Goal: Information Seeking & Learning: Learn about a topic

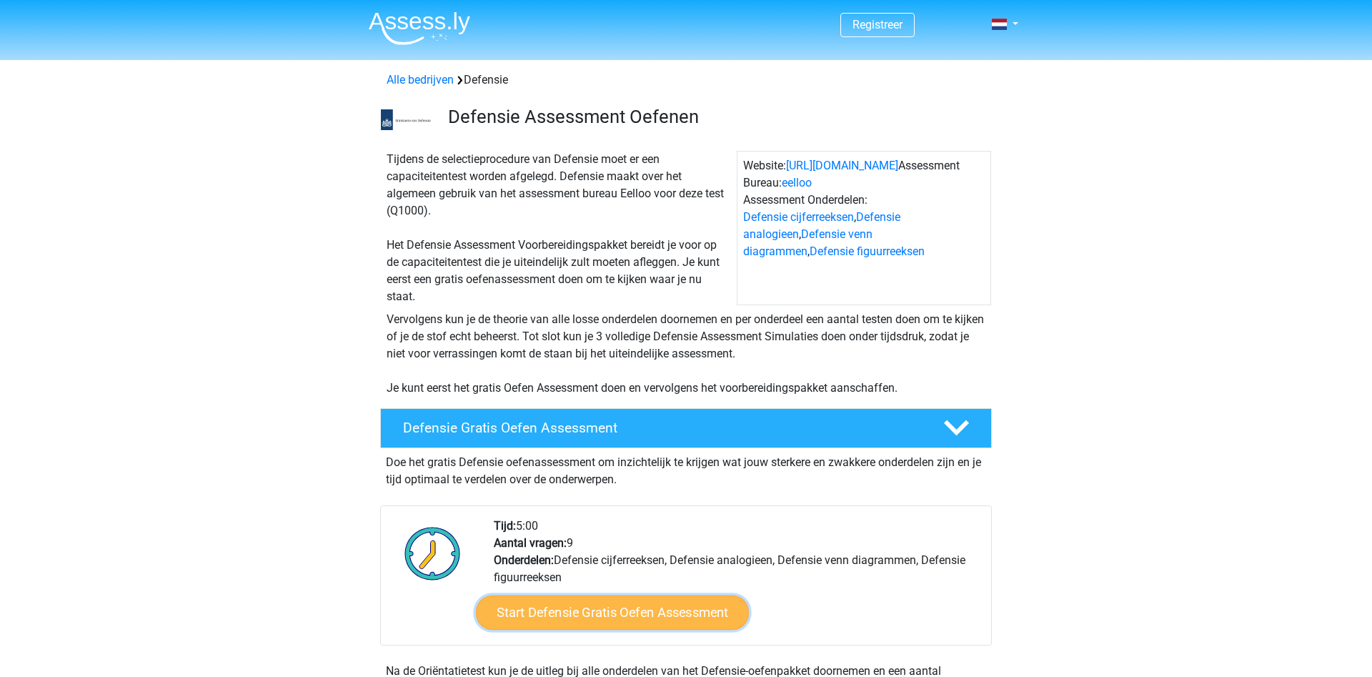
click at [567, 616] on link "Start Defensie Gratis Oefen Assessment" at bounding box center [612, 612] width 273 height 34
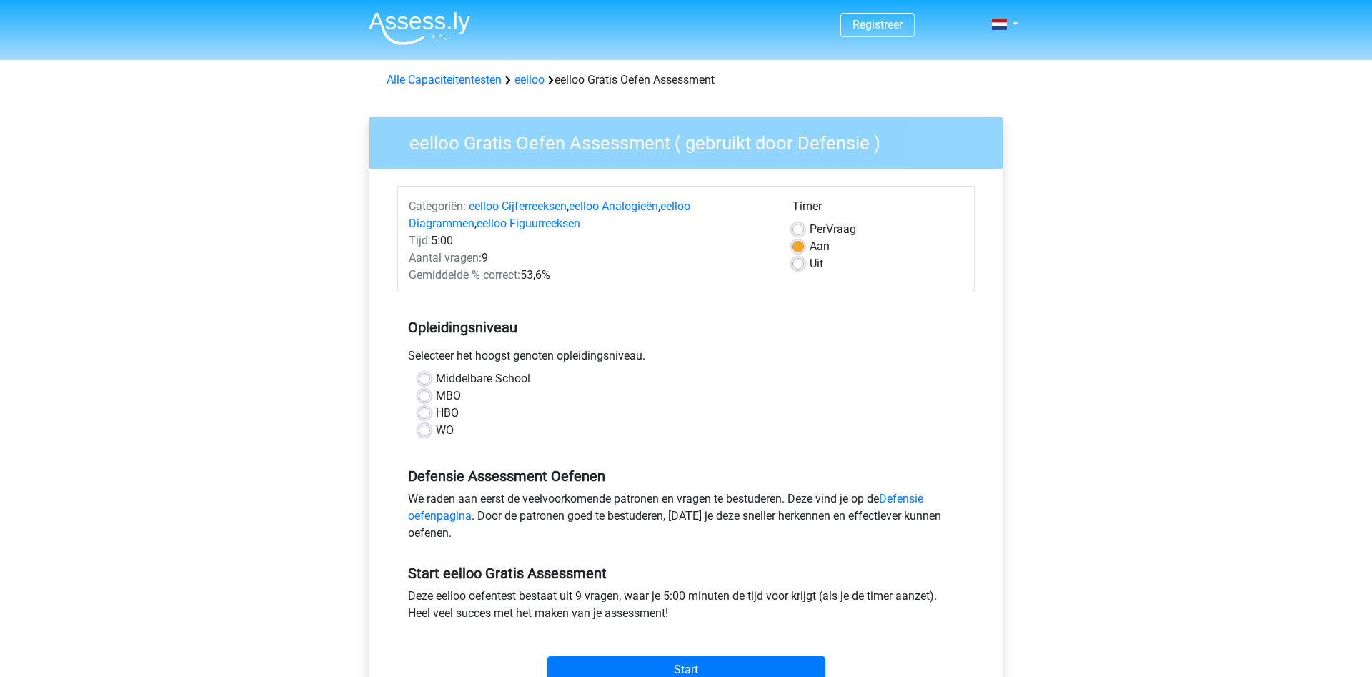
click at [436, 399] on label "MBO" at bounding box center [448, 395] width 25 height 17
click at [427, 399] on input "MBO" at bounding box center [424, 394] width 11 height 14
radio input "true"
click at [436, 411] on label "HBO" at bounding box center [447, 412] width 23 height 17
click at [427, 411] on input "HBO" at bounding box center [424, 411] width 11 height 14
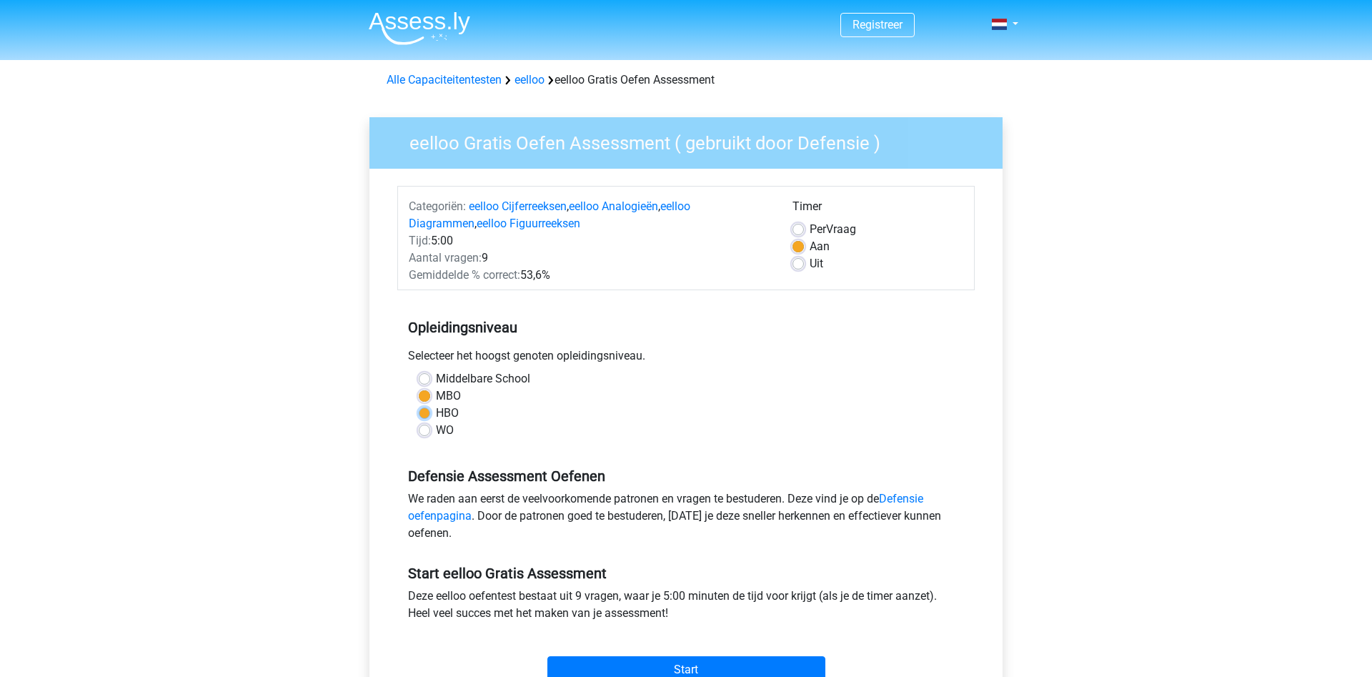
radio input "true"
click at [436, 394] on label "MBO" at bounding box center [448, 395] width 25 height 17
click at [426, 394] on input "MBO" at bounding box center [424, 394] width 11 height 14
radio input "true"
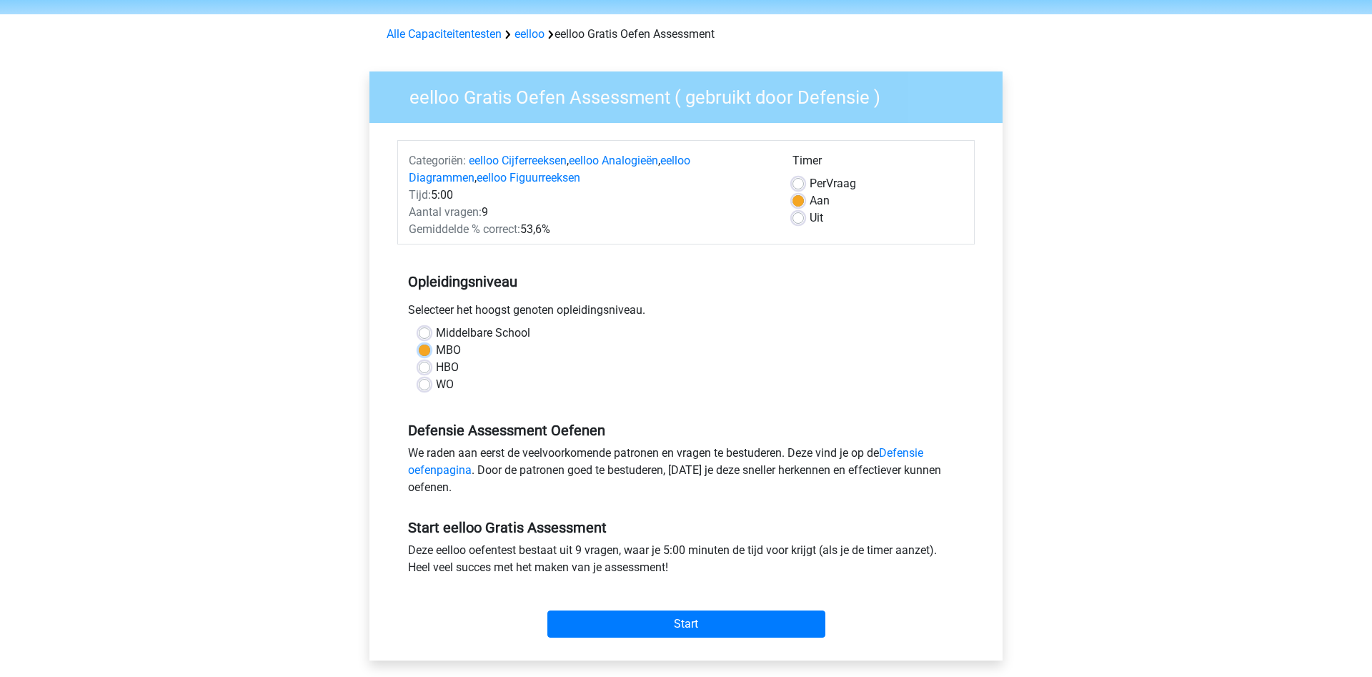
scroll to position [49, 0]
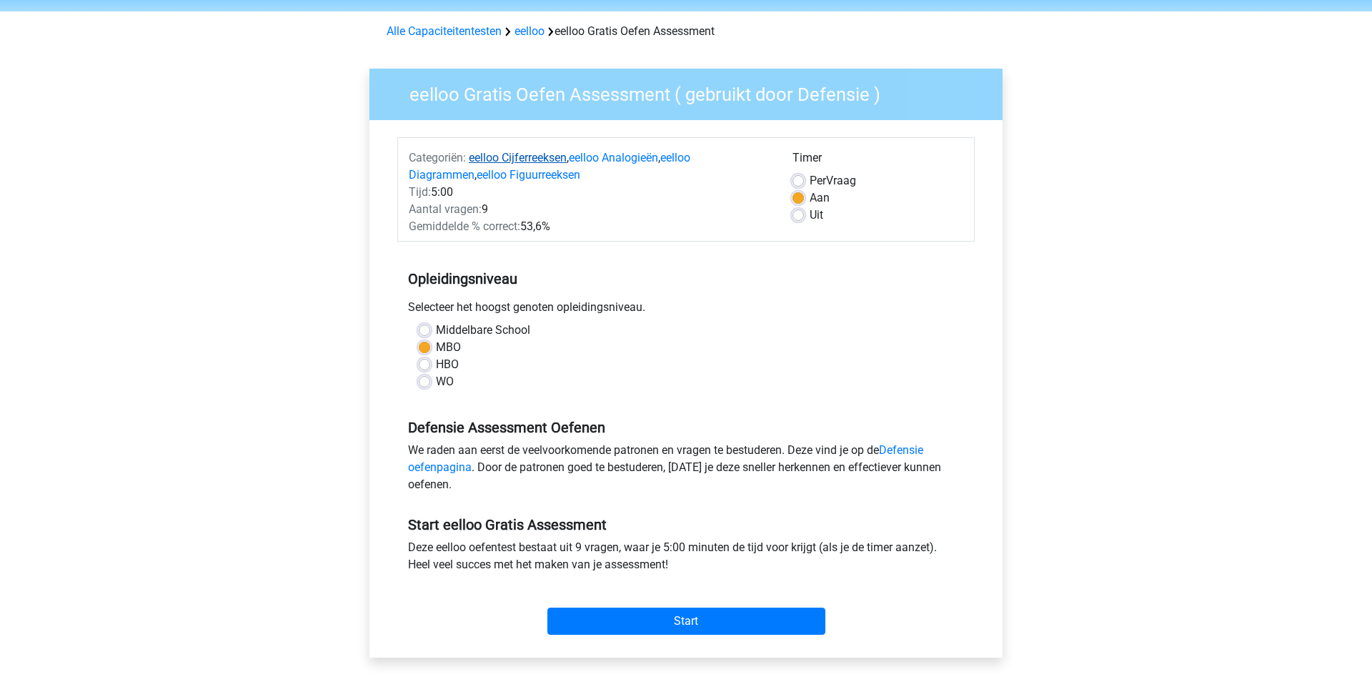
click at [497, 154] on link "eelloo Cijferreeksen" at bounding box center [518, 158] width 98 height 14
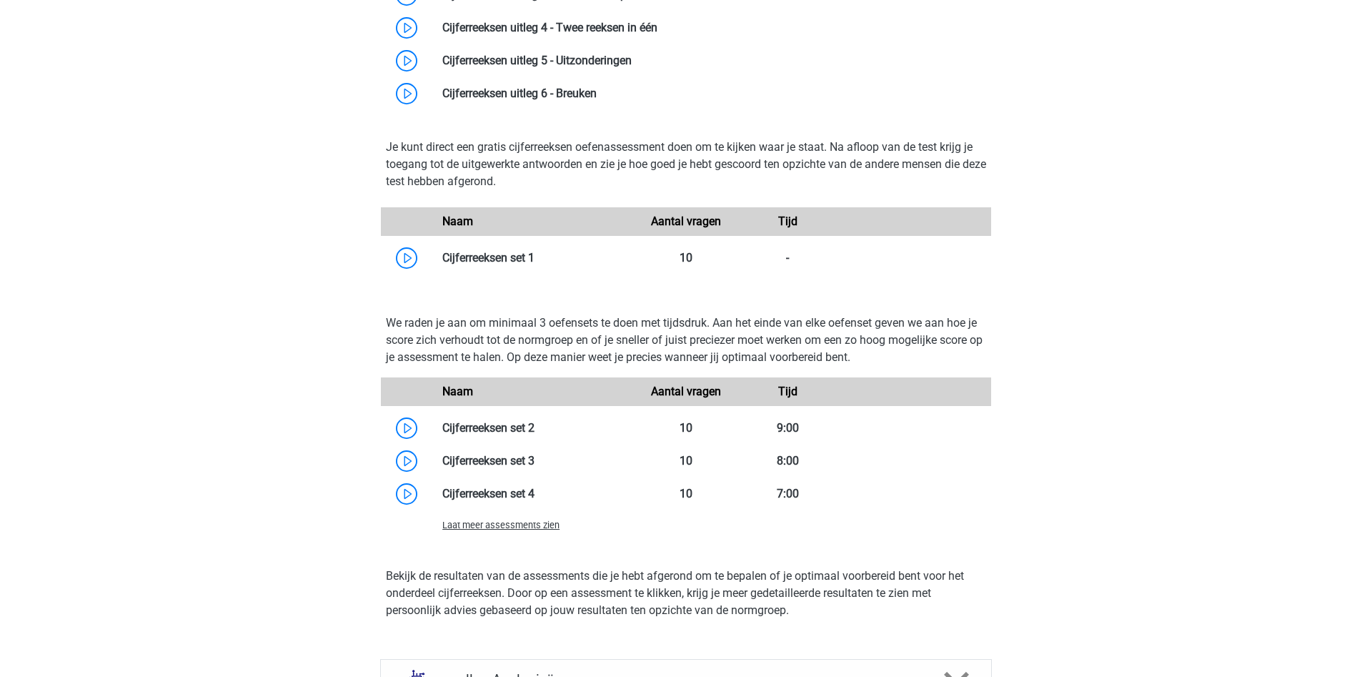
scroll to position [1158, 0]
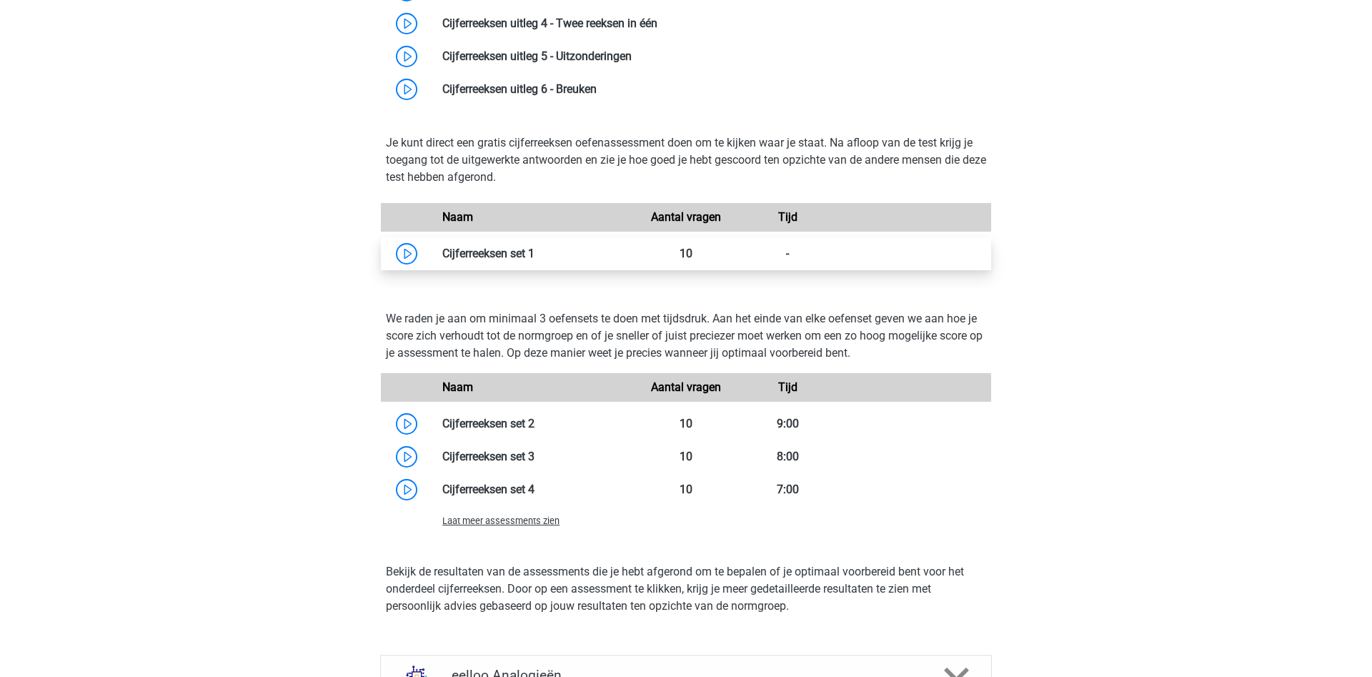
click at [534, 260] on link at bounding box center [534, 254] width 0 height 14
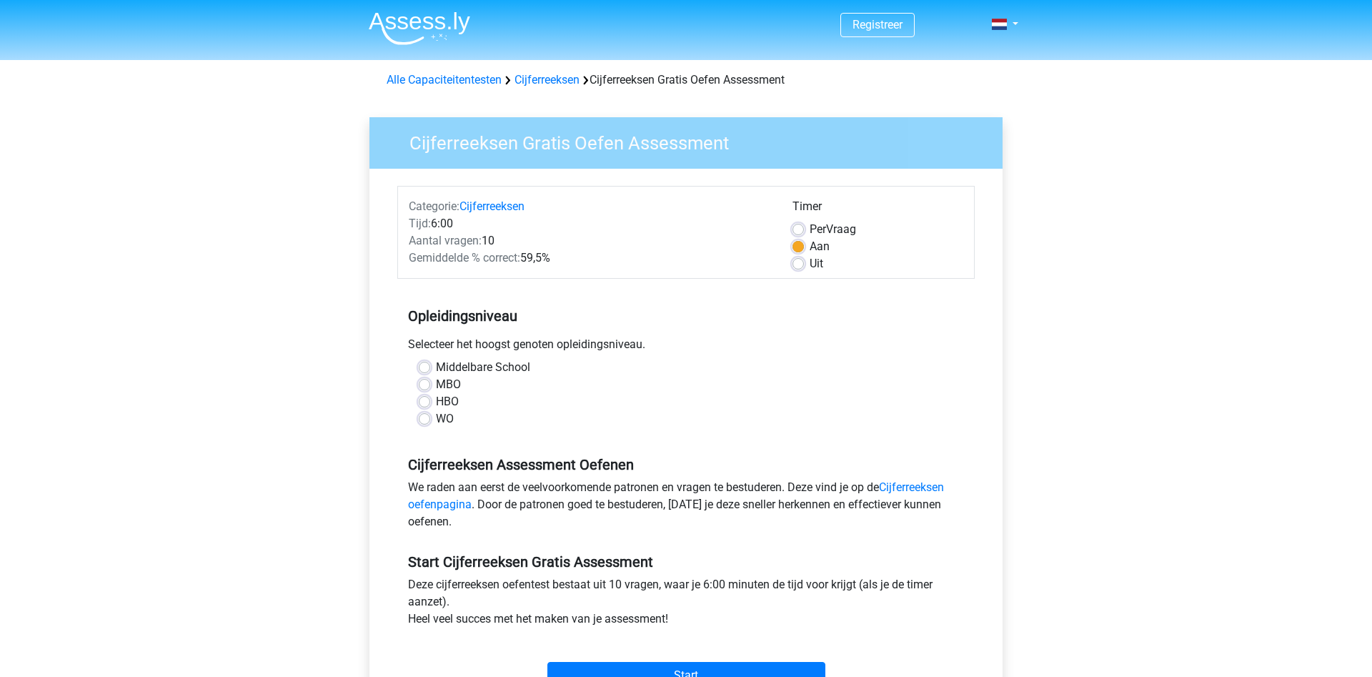
click at [436, 386] on label "MBO" at bounding box center [448, 384] width 25 height 17
click at [425, 386] on input "MBO" at bounding box center [424, 383] width 11 height 14
radio input "true"
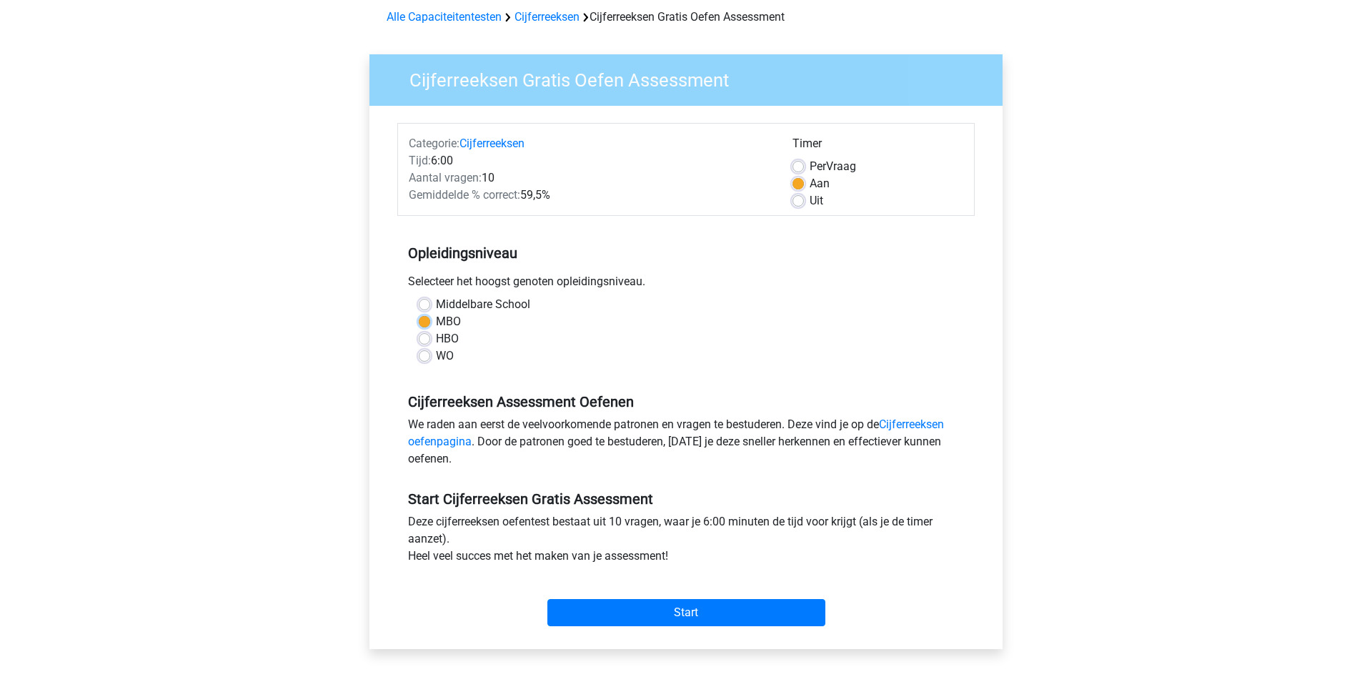
scroll to position [64, 0]
click at [692, 612] on input "Start" at bounding box center [686, 611] width 278 height 27
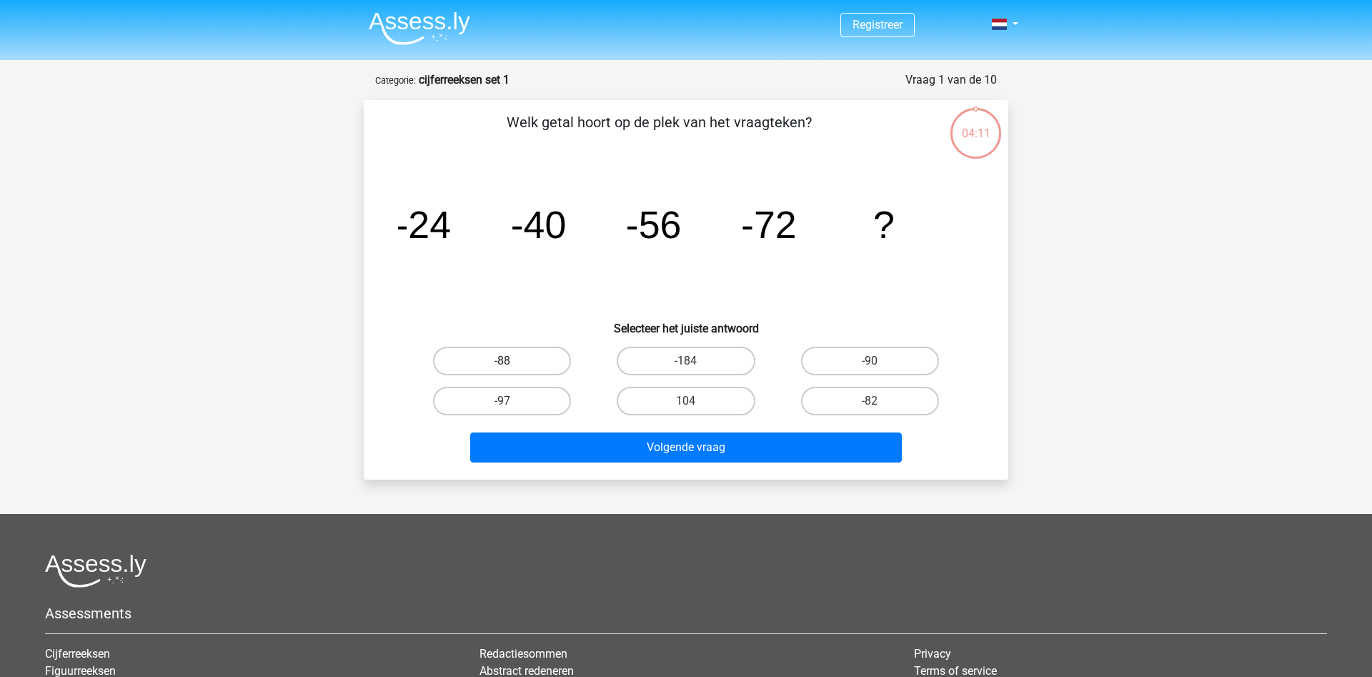
click at [452, 352] on label "-88" at bounding box center [502, 361] width 138 height 29
click at [502, 361] on input "-88" at bounding box center [506, 365] width 9 height 9
radio input "true"
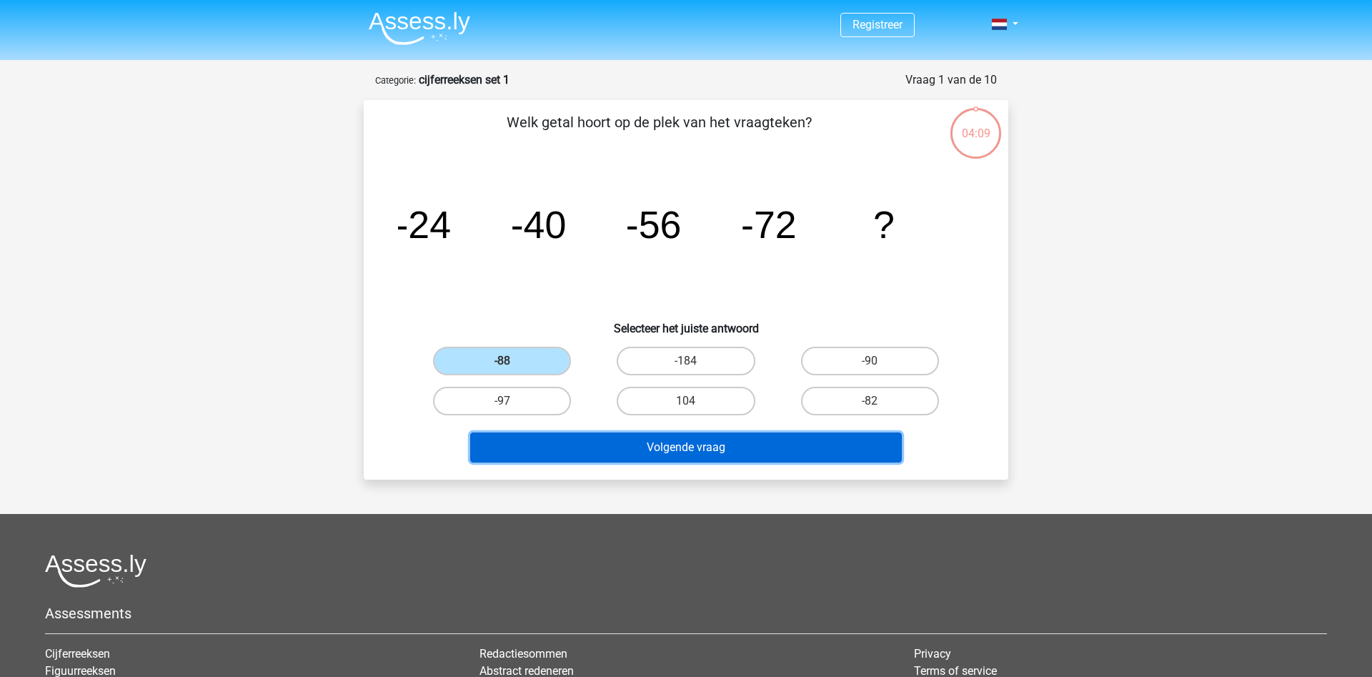
click at [602, 456] on button "Volgende vraag" at bounding box center [686, 447] width 432 height 30
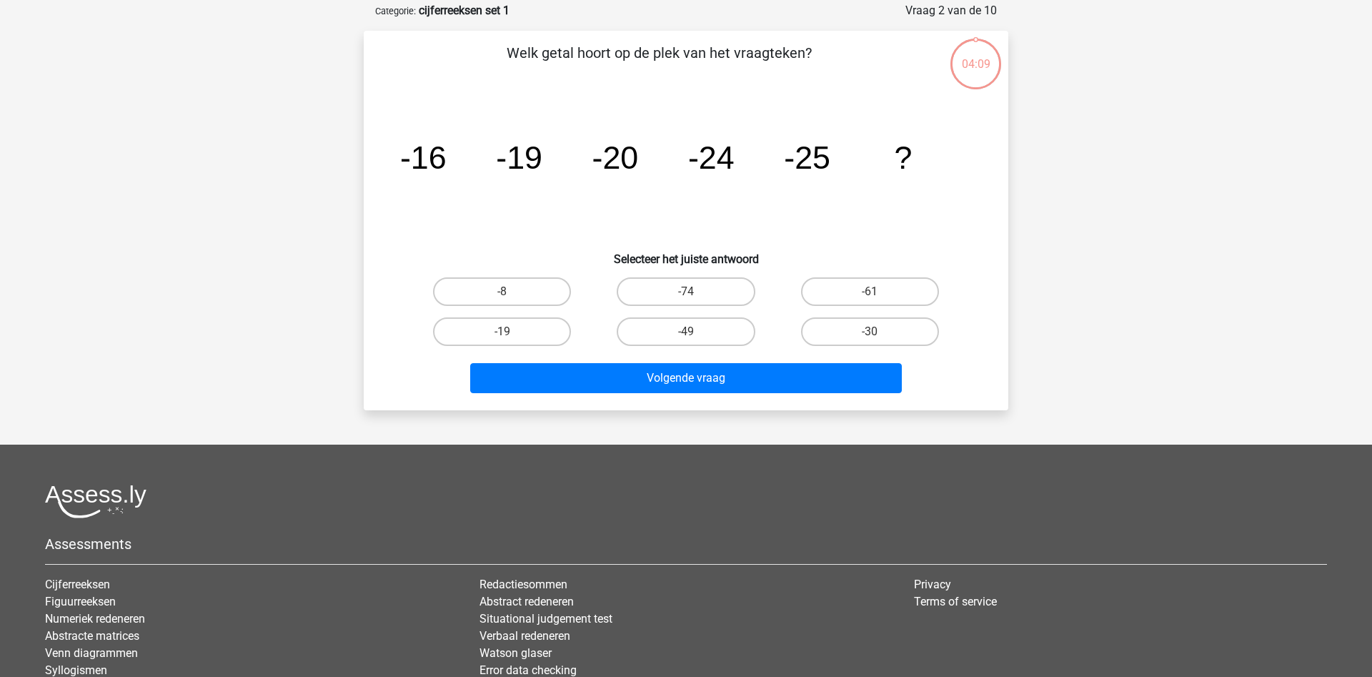
scroll to position [71, 0]
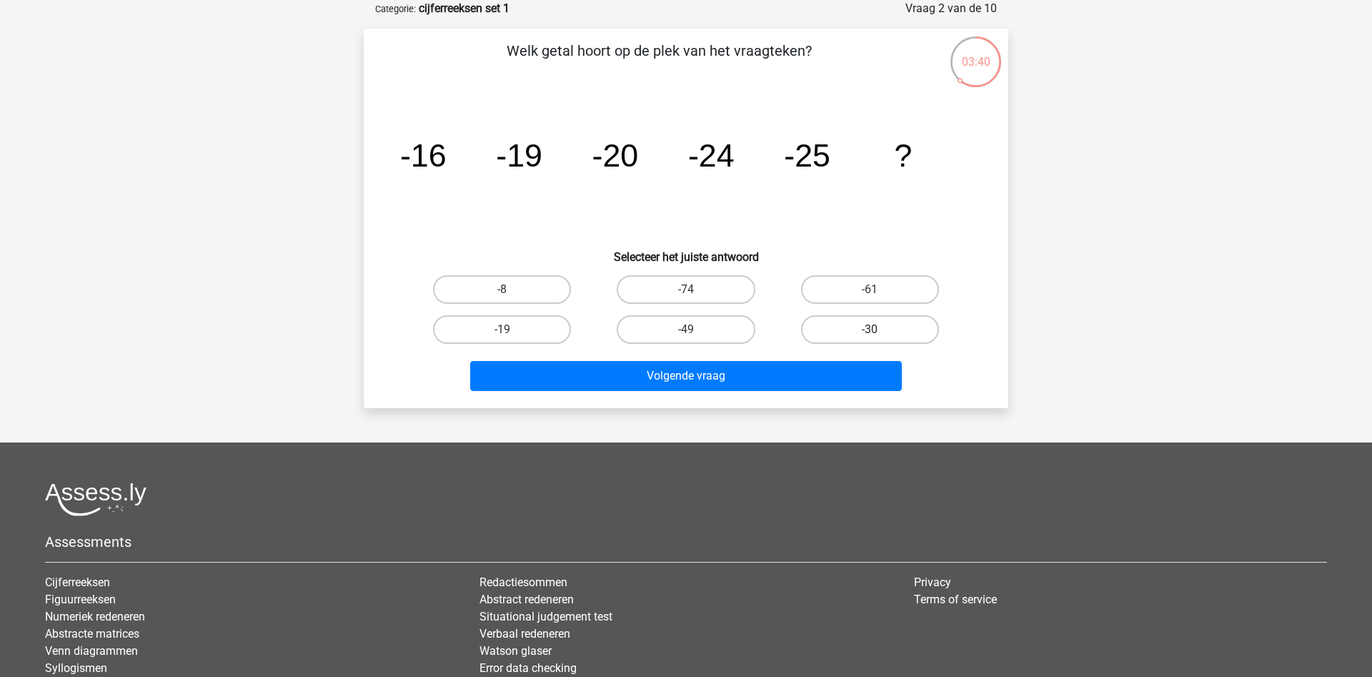
click at [849, 330] on label "-30" at bounding box center [870, 329] width 138 height 29
click at [870, 330] on input "-30" at bounding box center [874, 333] width 9 height 9
radio input "true"
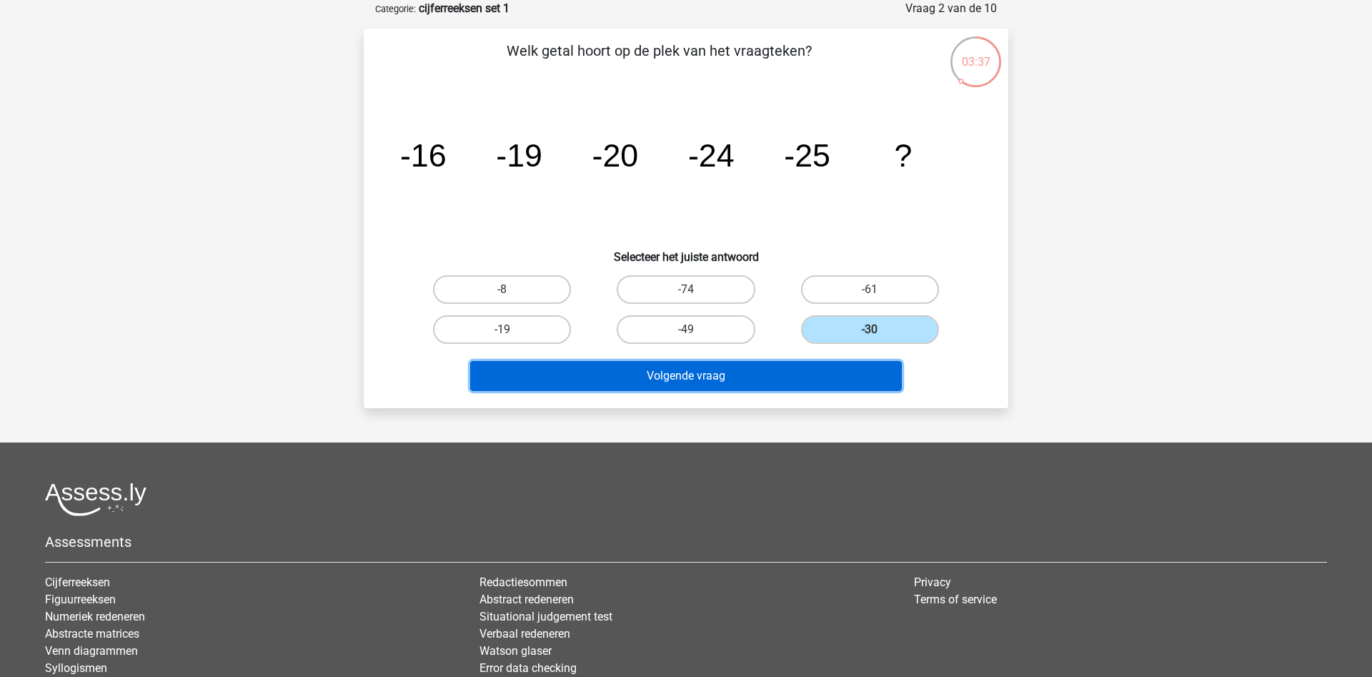
click at [815, 371] on button "Volgende vraag" at bounding box center [686, 376] width 432 height 30
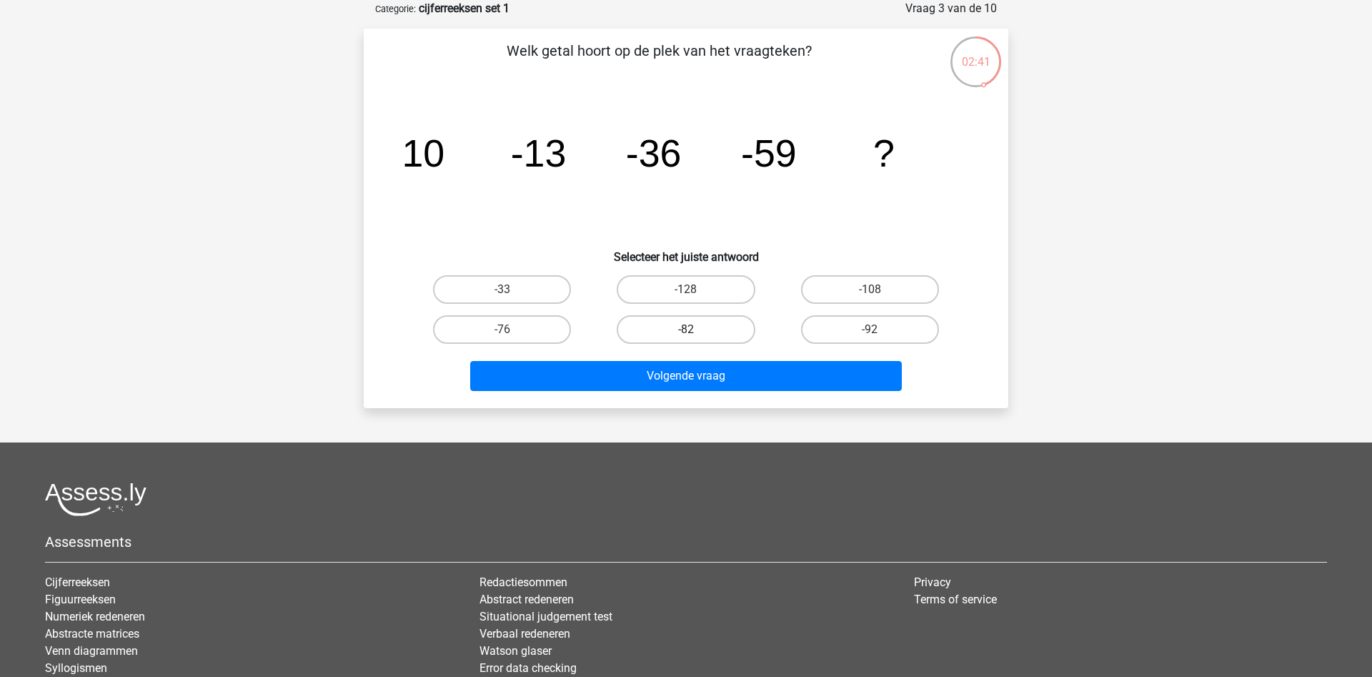
click at [680, 322] on label "-82" at bounding box center [686, 329] width 138 height 29
click at [686, 329] on input "-82" at bounding box center [690, 333] width 9 height 9
radio input "true"
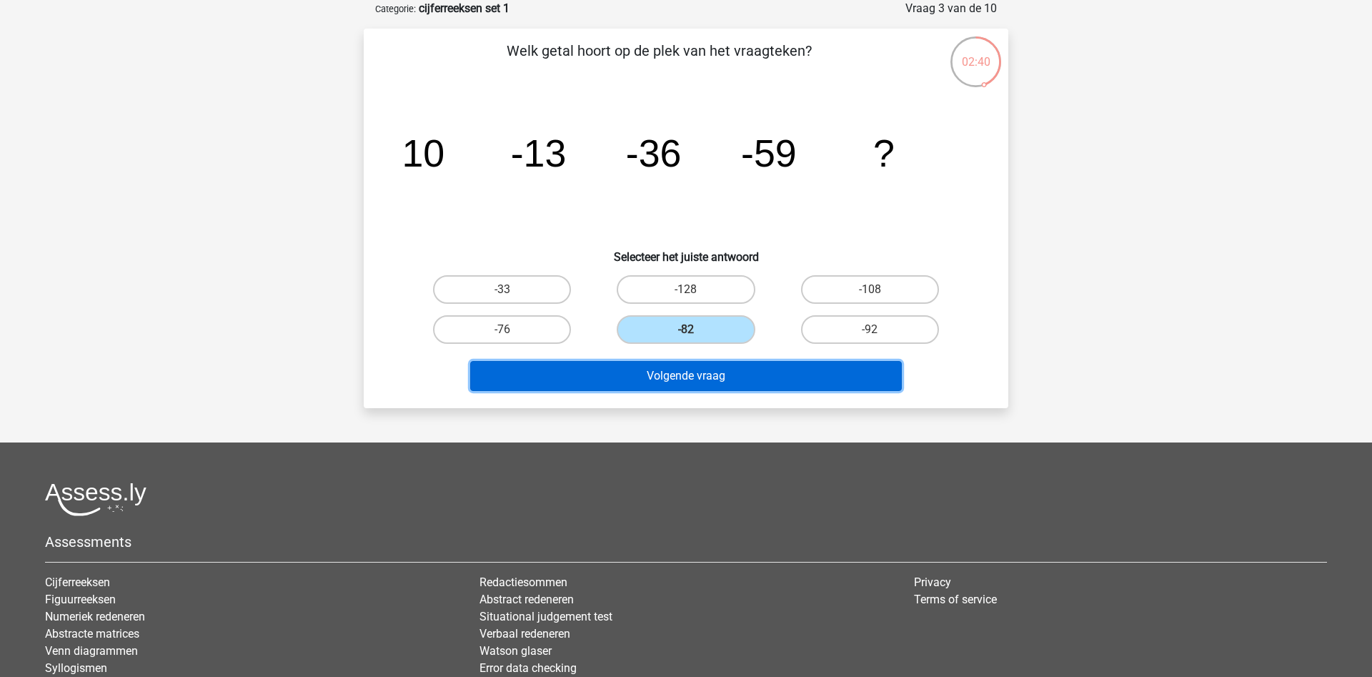
click at [703, 377] on button "Volgende vraag" at bounding box center [686, 376] width 432 height 30
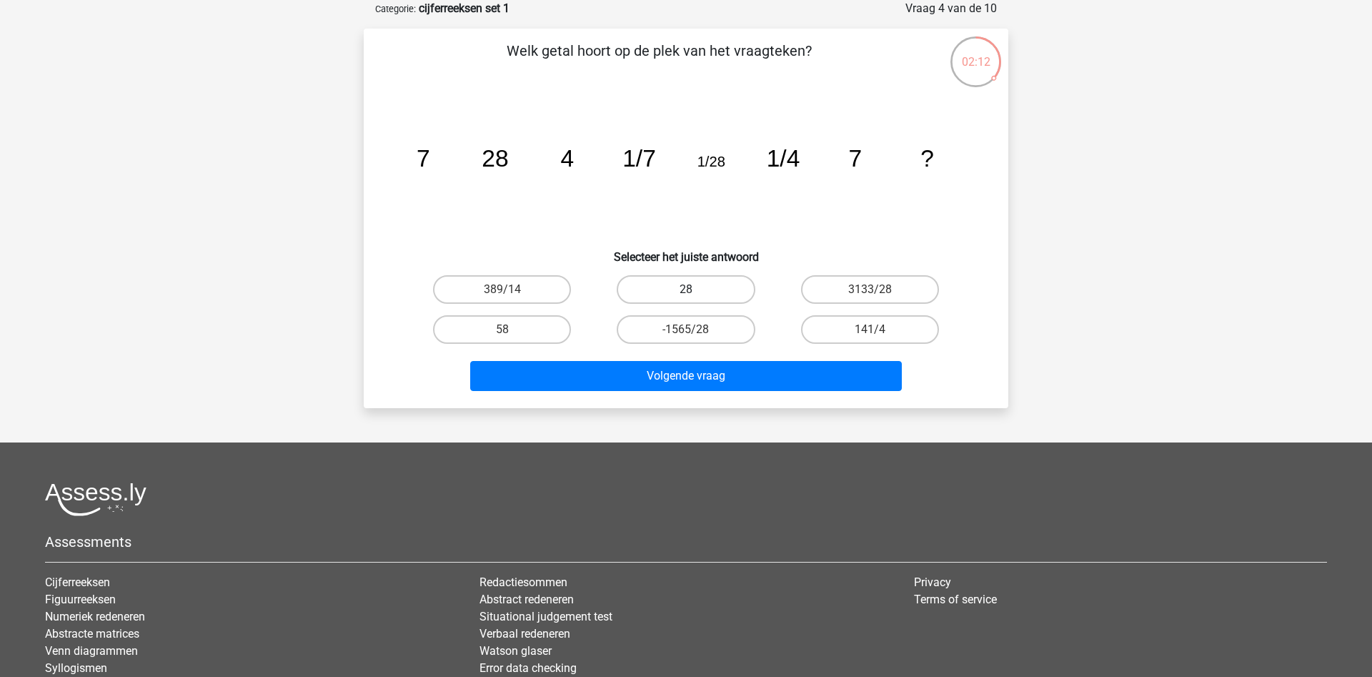
click at [657, 284] on label "28" at bounding box center [686, 289] width 138 height 29
click at [686, 289] on input "28" at bounding box center [690, 293] width 9 height 9
radio input "true"
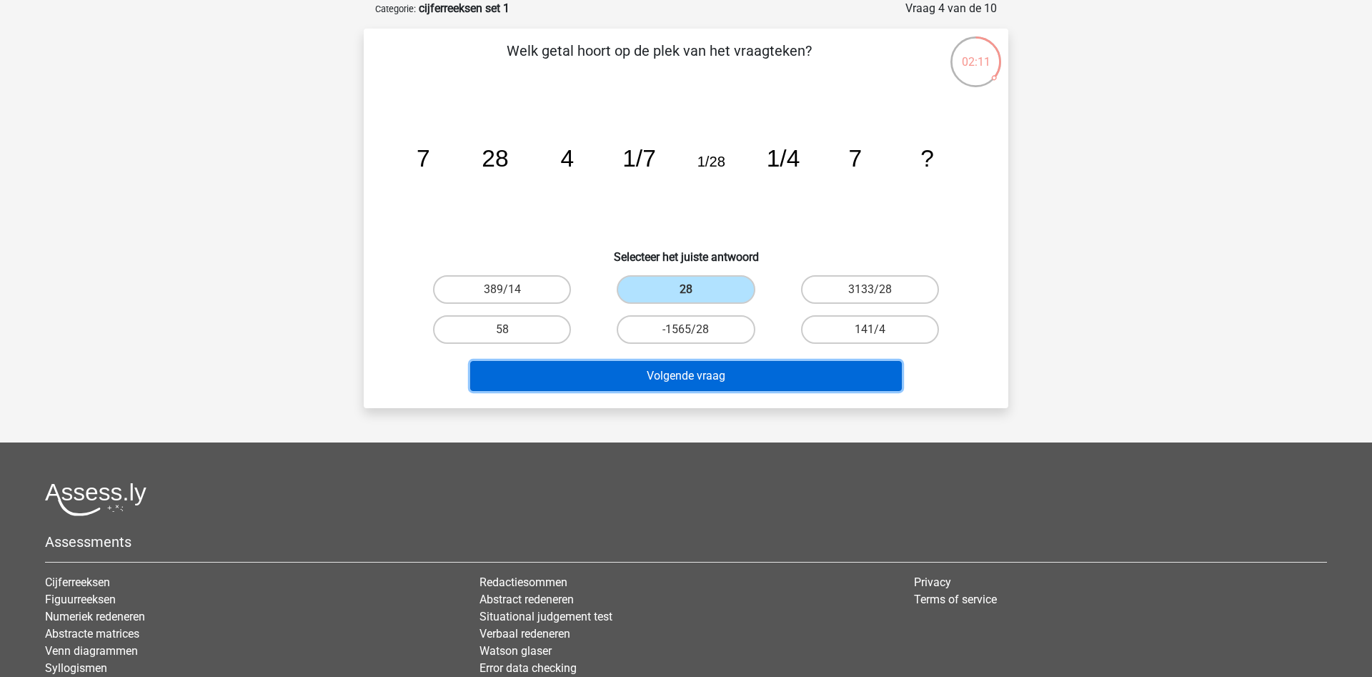
click at [692, 372] on button "Volgende vraag" at bounding box center [686, 376] width 432 height 30
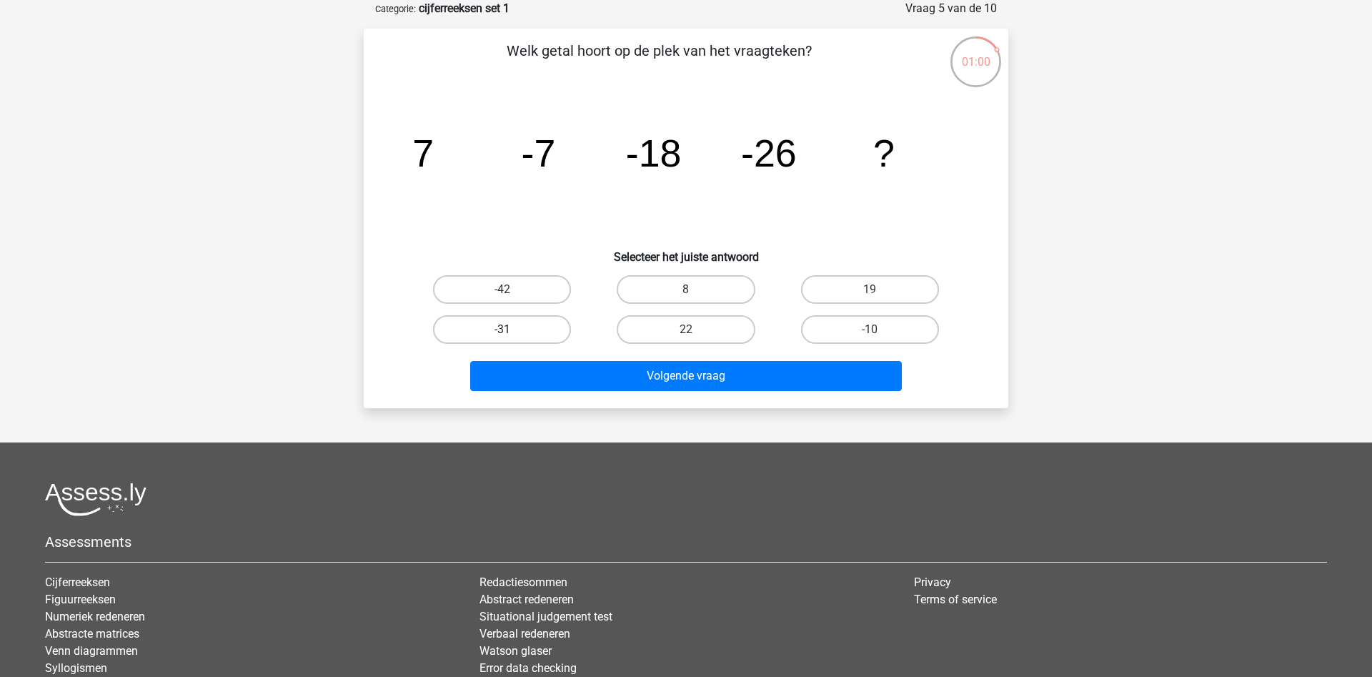
click at [525, 325] on label "-31" at bounding box center [502, 329] width 138 height 29
click at [512, 329] on input "-31" at bounding box center [506, 333] width 9 height 9
radio input "true"
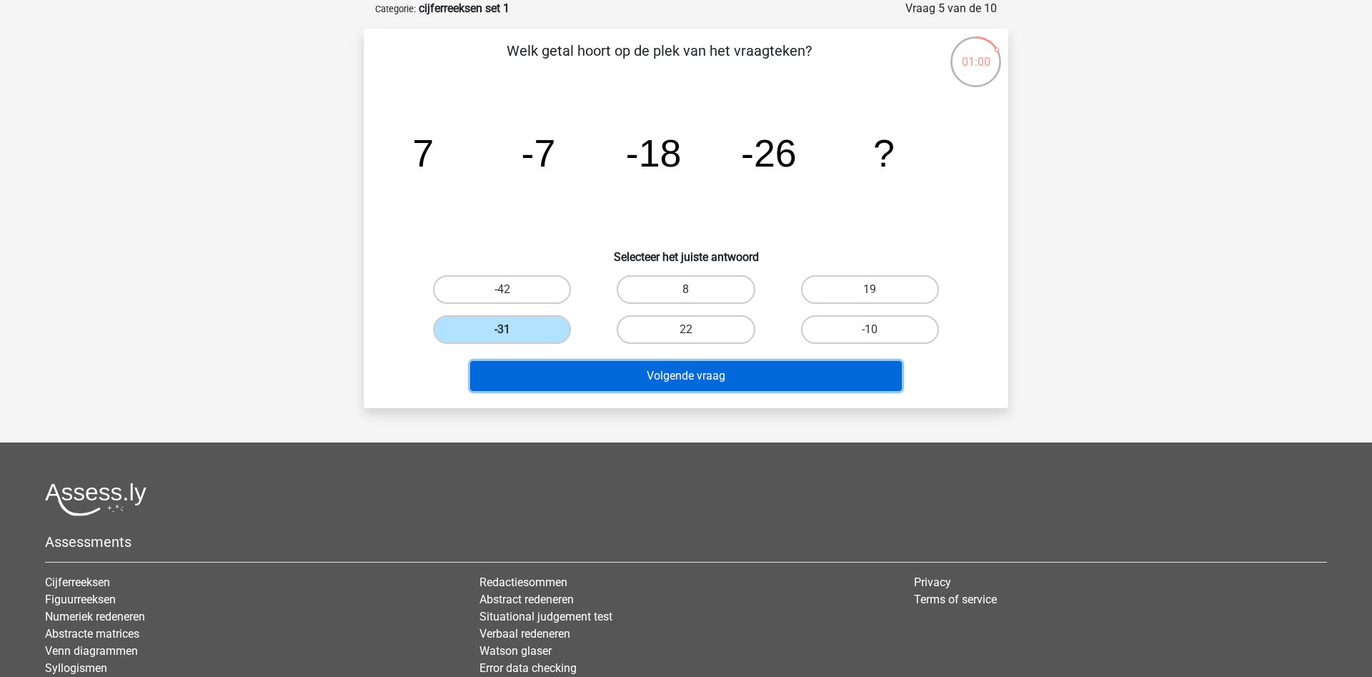
click at [678, 382] on button "Volgende vraag" at bounding box center [686, 376] width 432 height 30
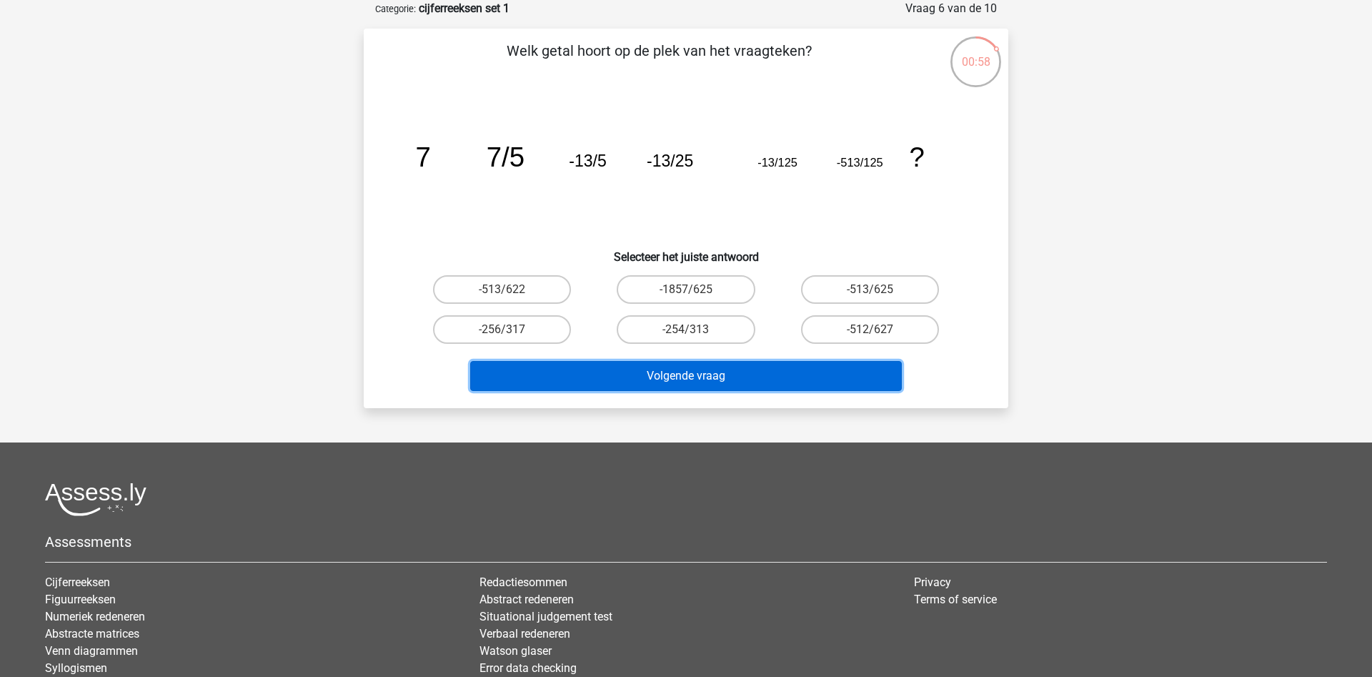
click at [678, 382] on button "Volgende vraag" at bounding box center [686, 376] width 432 height 30
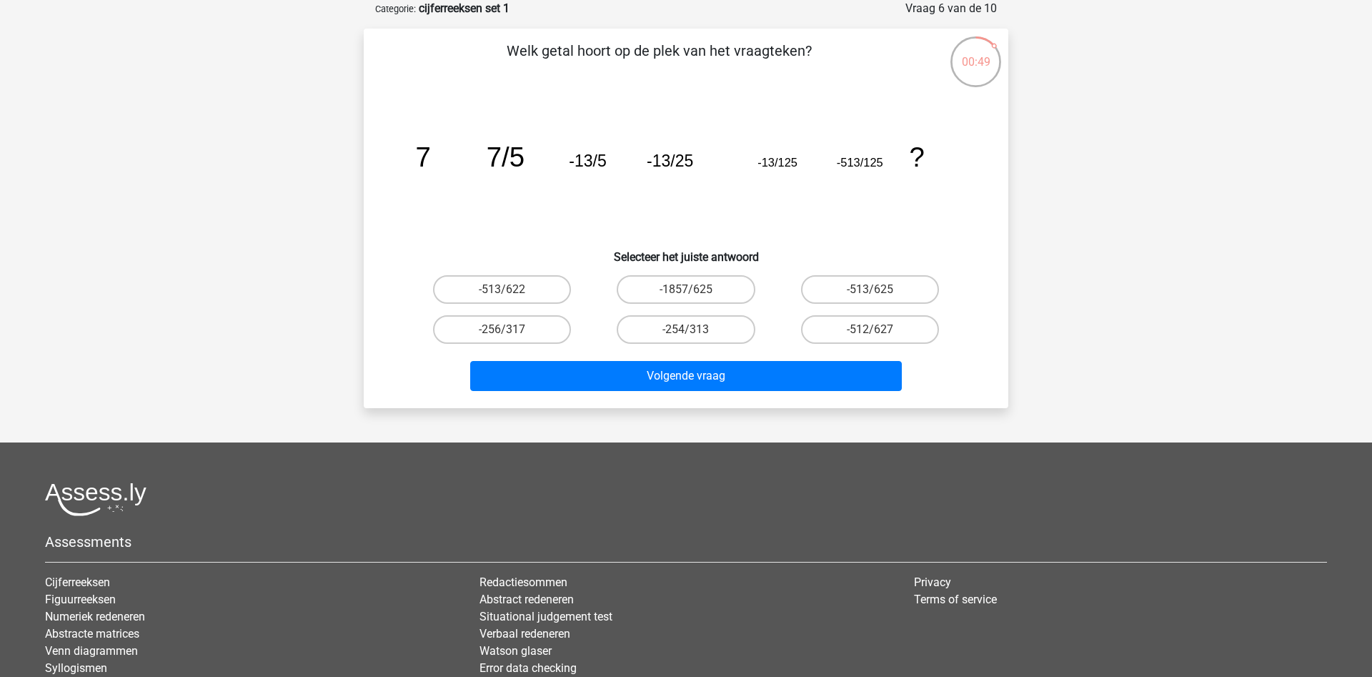
click at [359, 314] on div "00:49 Vraag 6 van de 10 Categorie: cijferreeksen set 1 Welk getal hoort op de p…" at bounding box center [685, 204] width 667 height 408
click at [690, 295] on input "-1857/625" at bounding box center [690, 293] width 9 height 9
radio input "true"
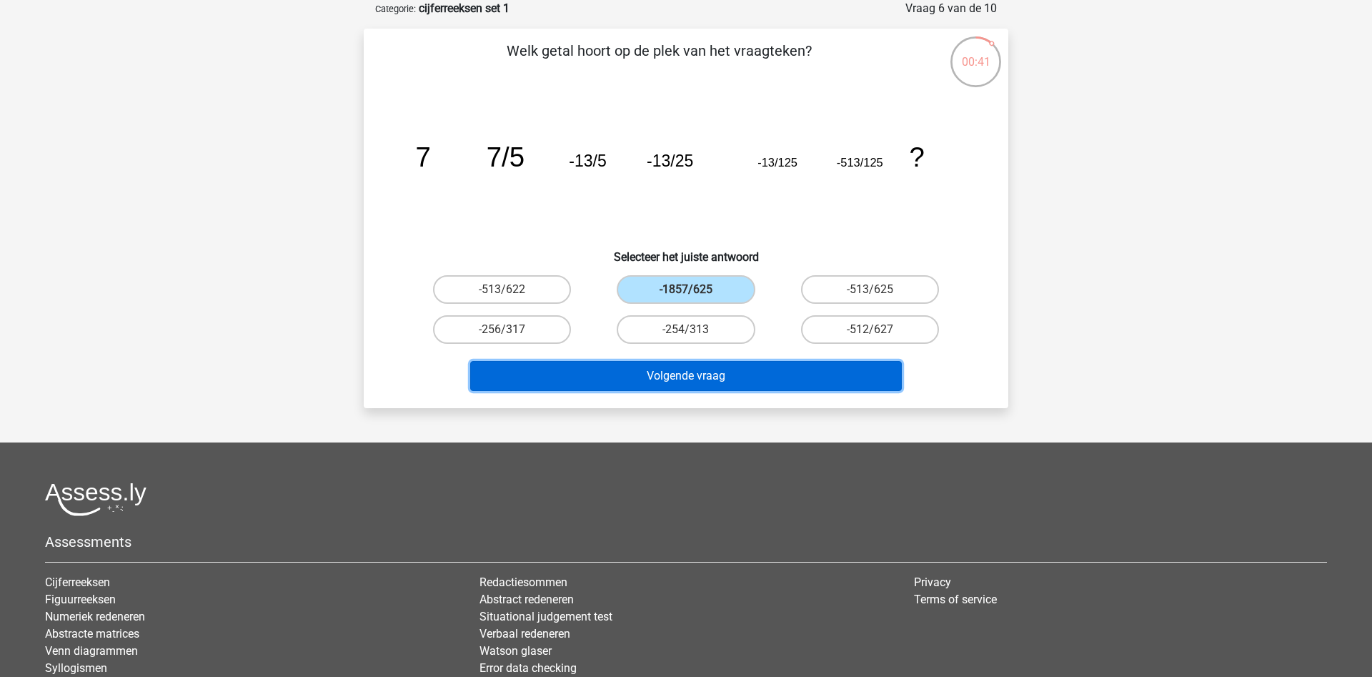
click at [702, 373] on button "Volgende vraag" at bounding box center [686, 376] width 432 height 30
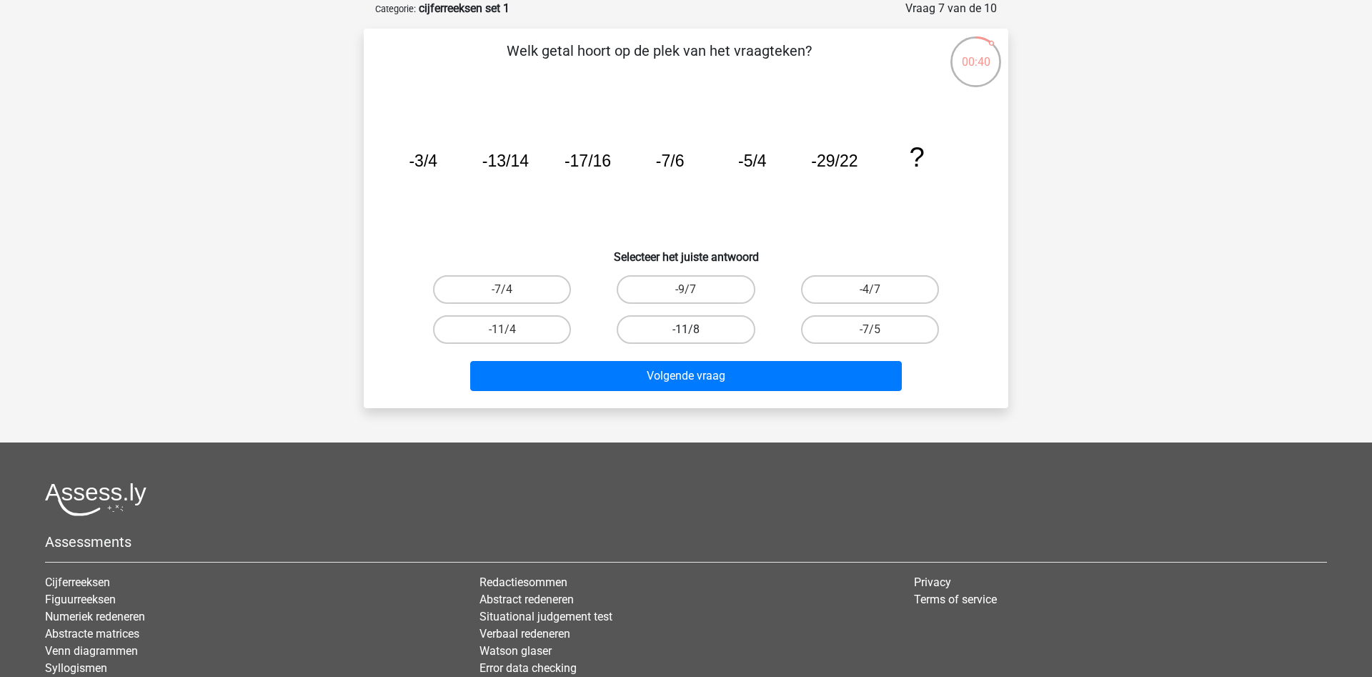
click at [681, 326] on label "-11/8" at bounding box center [686, 329] width 138 height 29
click at [686, 329] on input "-11/8" at bounding box center [690, 333] width 9 height 9
radio input "true"
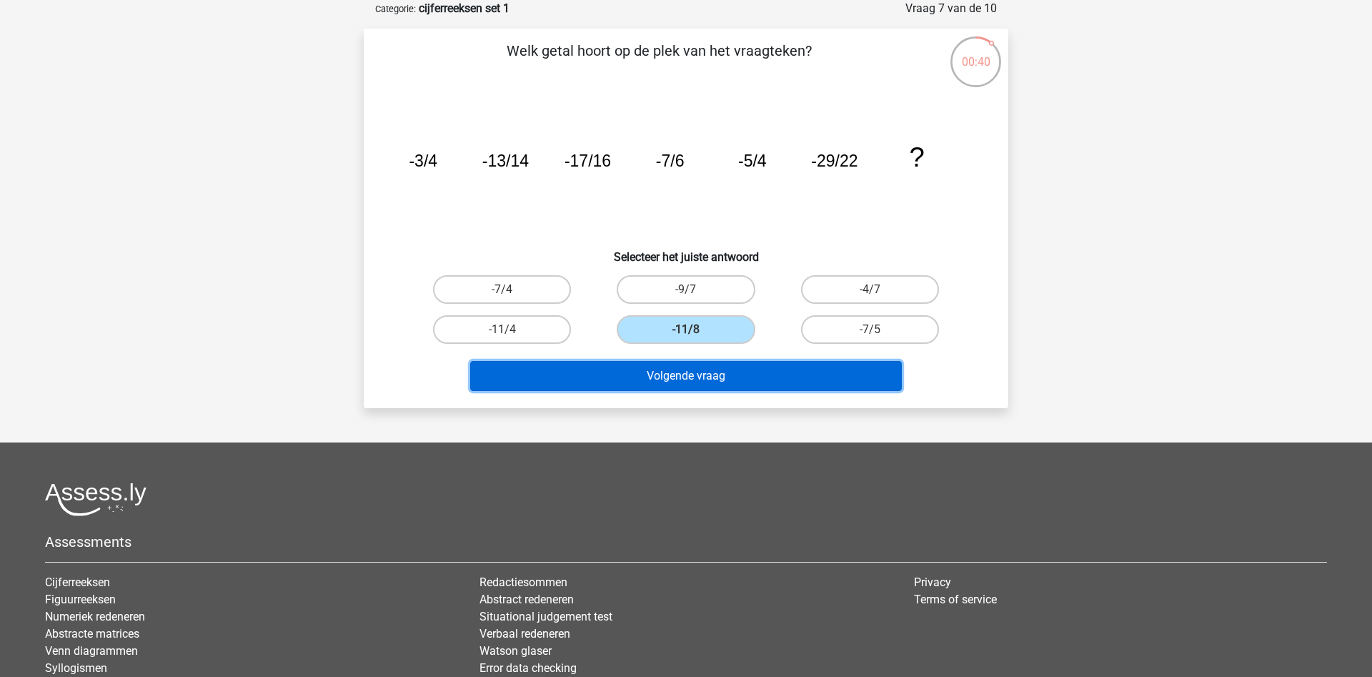
click at [684, 363] on button "Volgende vraag" at bounding box center [686, 376] width 432 height 30
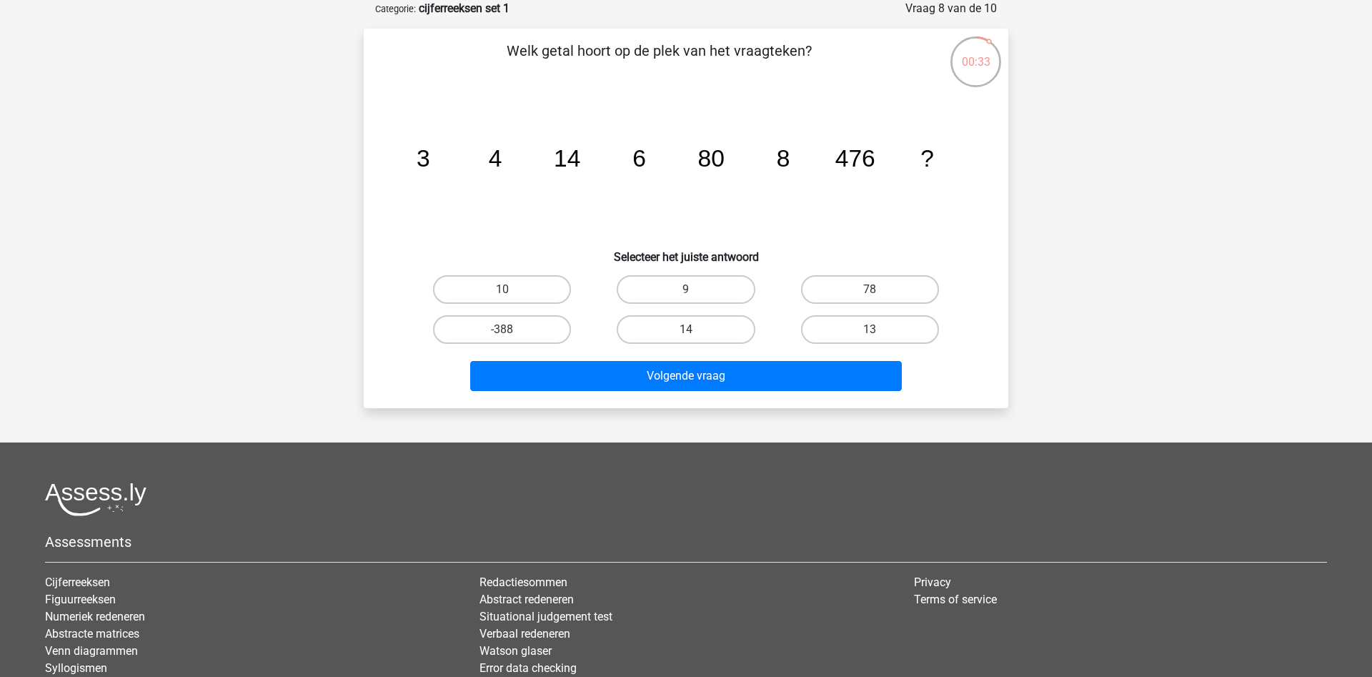
click at [582, 360] on div "Volgende vraag" at bounding box center [686, 372] width 599 height 47
click at [676, 316] on label "14" at bounding box center [686, 329] width 138 height 29
click at [686, 329] on input "14" at bounding box center [690, 333] width 9 height 9
radio input "true"
click at [467, 329] on label "-388" at bounding box center [502, 329] width 138 height 29
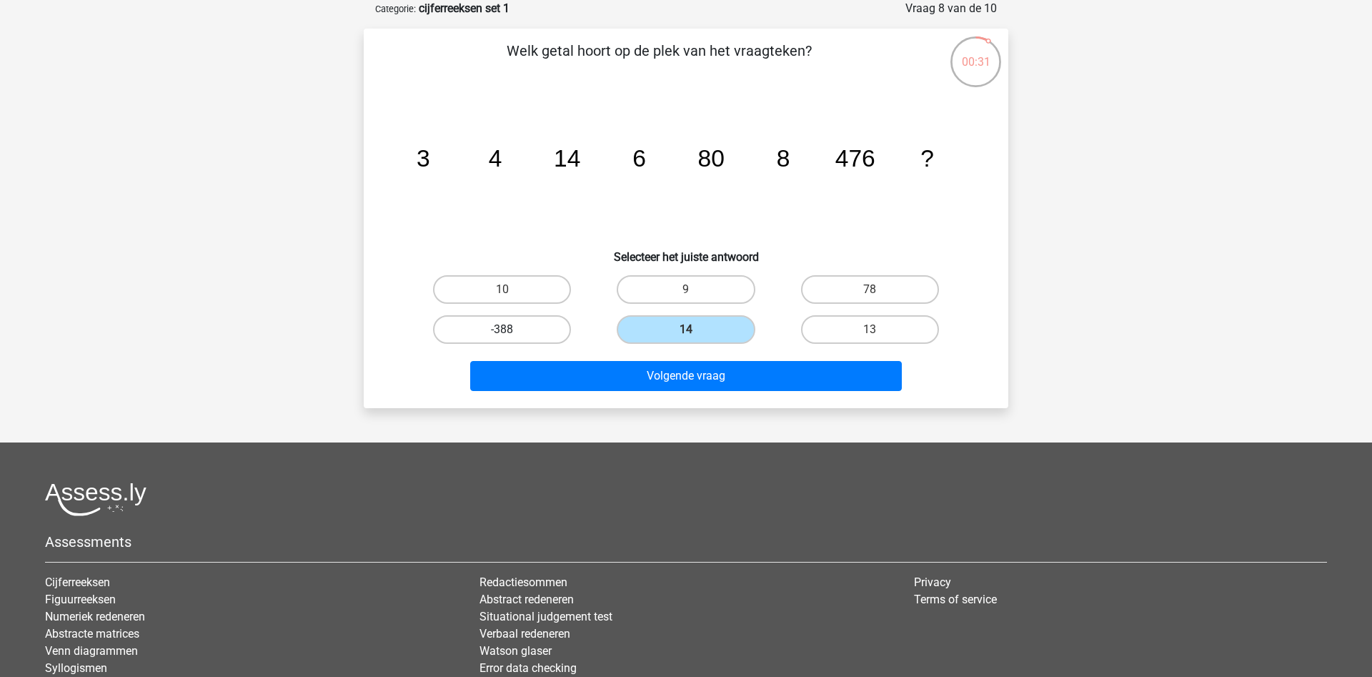
click at [502, 329] on input "-388" at bounding box center [506, 333] width 9 height 9
radio input "true"
click at [680, 286] on label "9" at bounding box center [686, 289] width 138 height 29
click at [686, 289] on input "9" at bounding box center [690, 293] width 9 height 9
radio input "true"
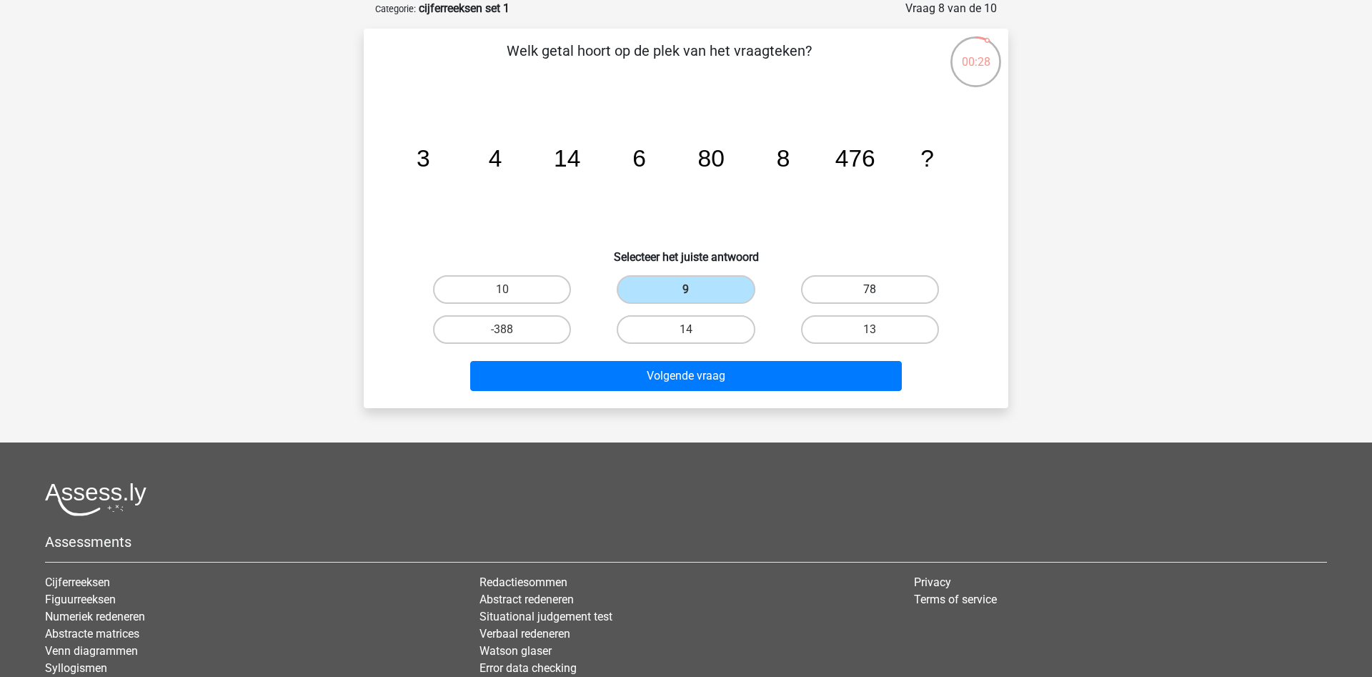
click at [867, 295] on label "78" at bounding box center [870, 289] width 138 height 29
click at [870, 295] on input "78" at bounding box center [874, 293] width 9 height 9
radio input "true"
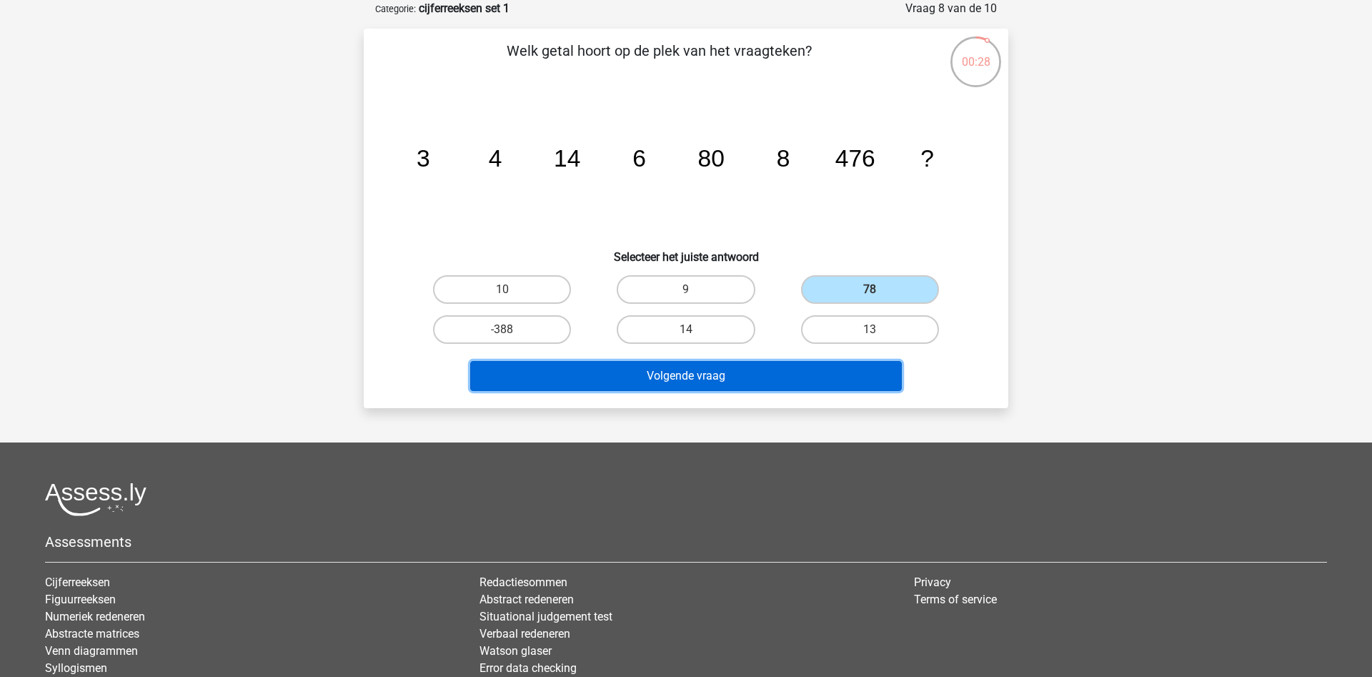
click at [792, 384] on button "Volgende vraag" at bounding box center [686, 376] width 432 height 30
